Goal: Navigation & Orientation: Find specific page/section

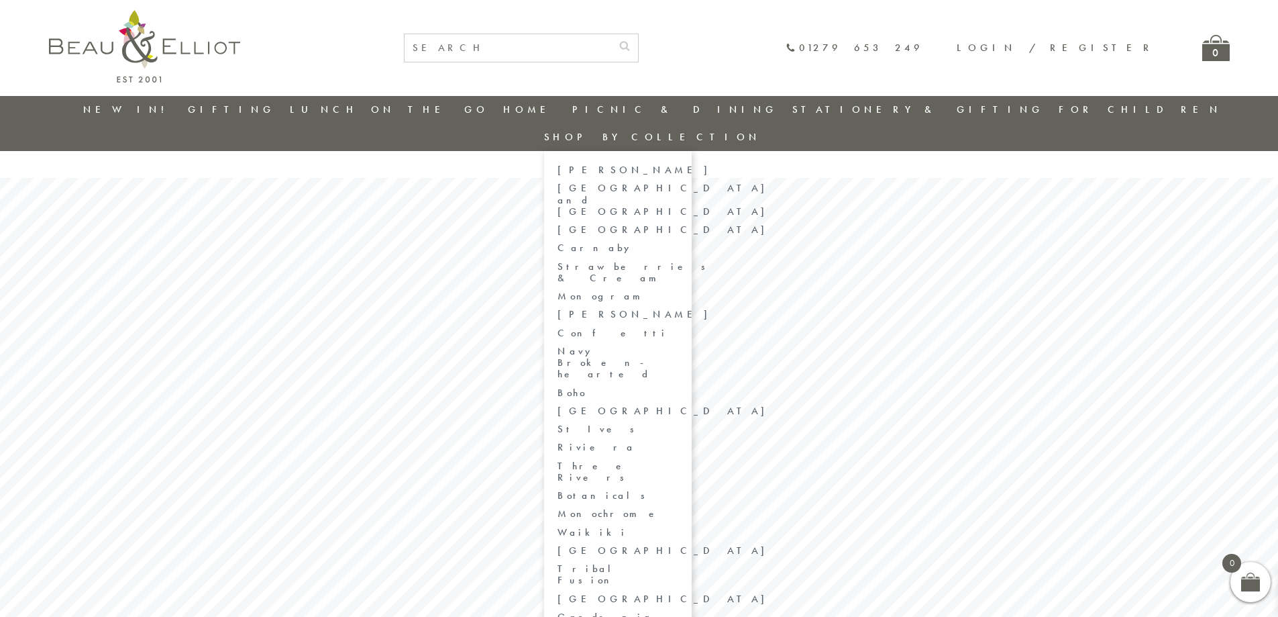
click at [678, 242] on link "Carnaby" at bounding box center [618, 247] width 121 height 11
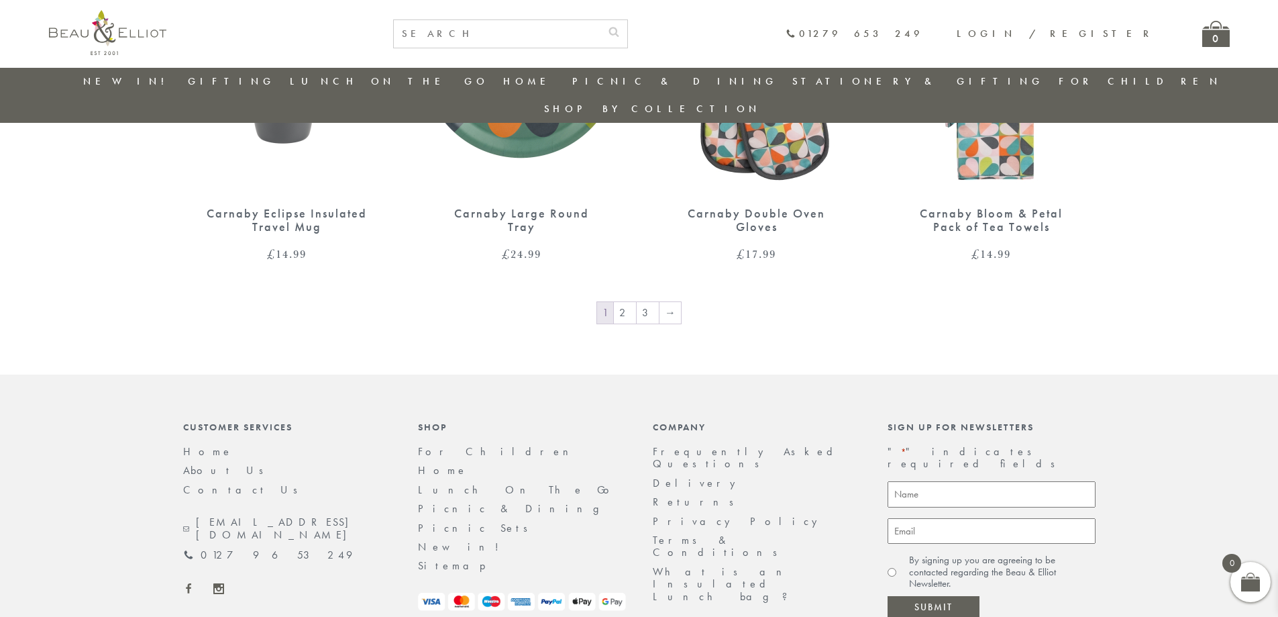
scroll to position [1851, 0]
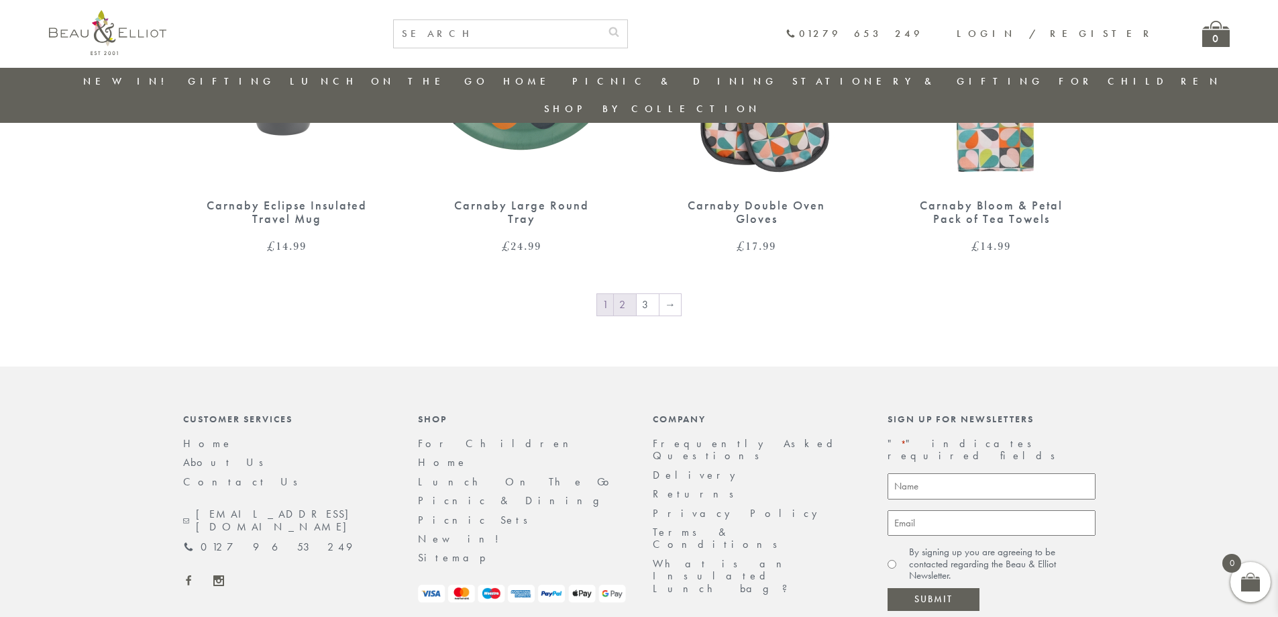
click at [631, 294] on link "2" at bounding box center [625, 304] width 22 height 21
